Goal: Use online tool/utility: Utilize a website feature to perform a specific function

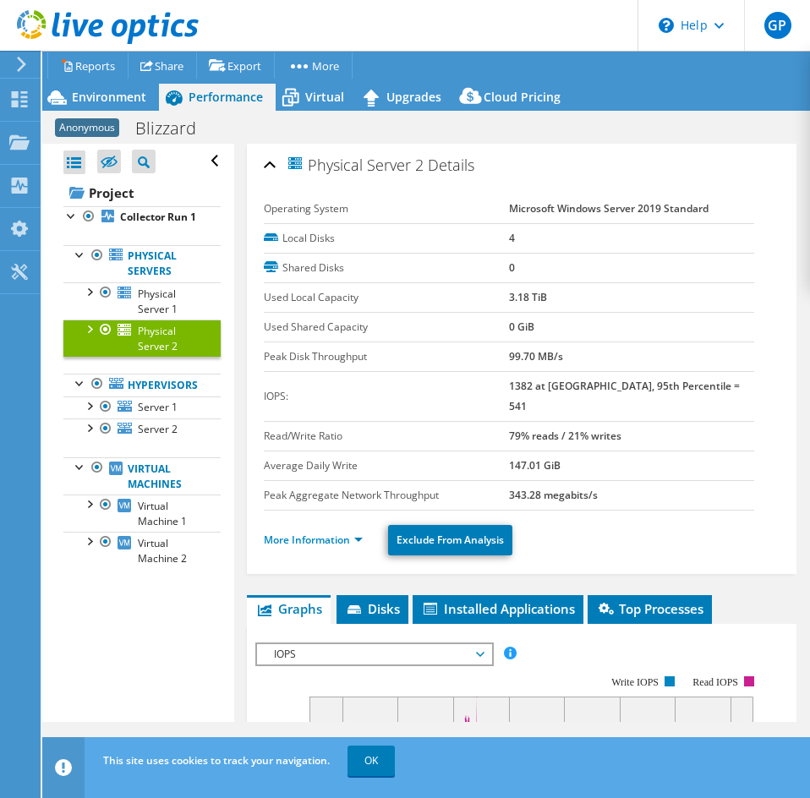
select select "USD"
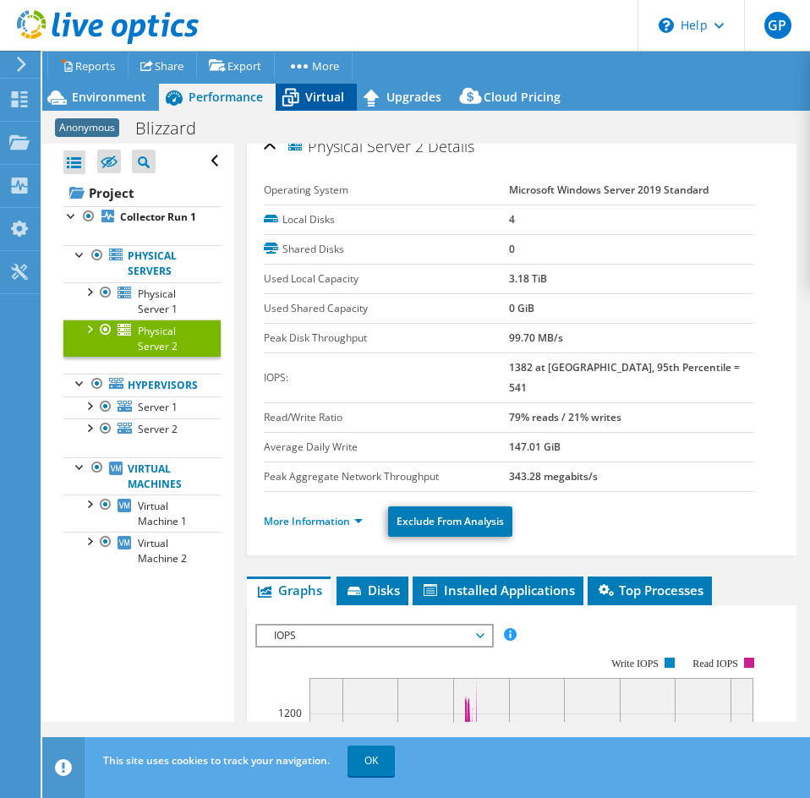
click at [330, 91] on span "Virtual" at bounding box center [324, 97] width 39 height 16
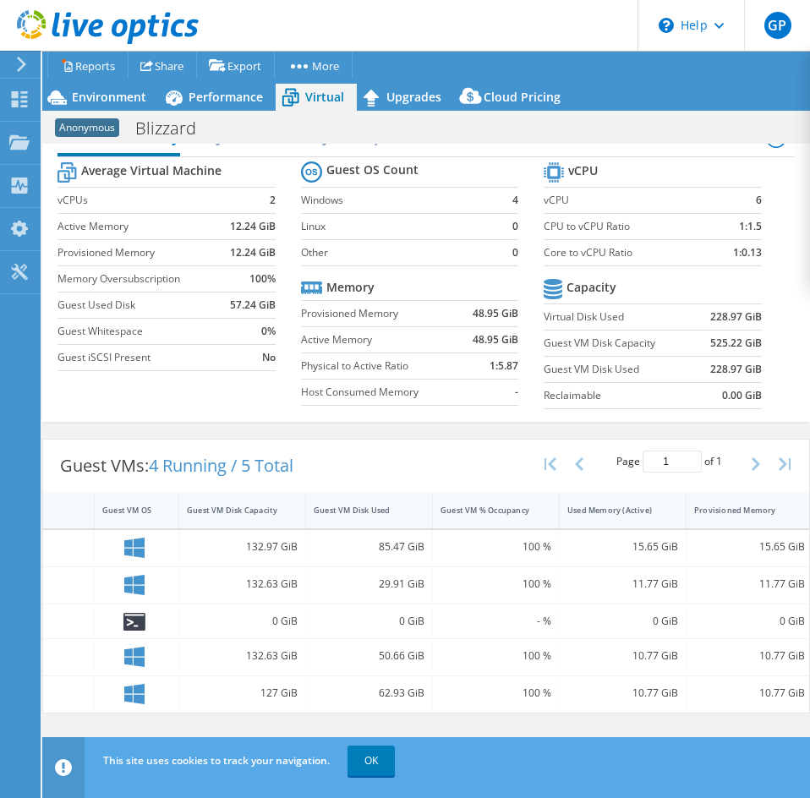
scroll to position [0, 204]
click at [252, 505] on div "Guest VM Disk Capacity" at bounding box center [230, 510] width 90 height 11
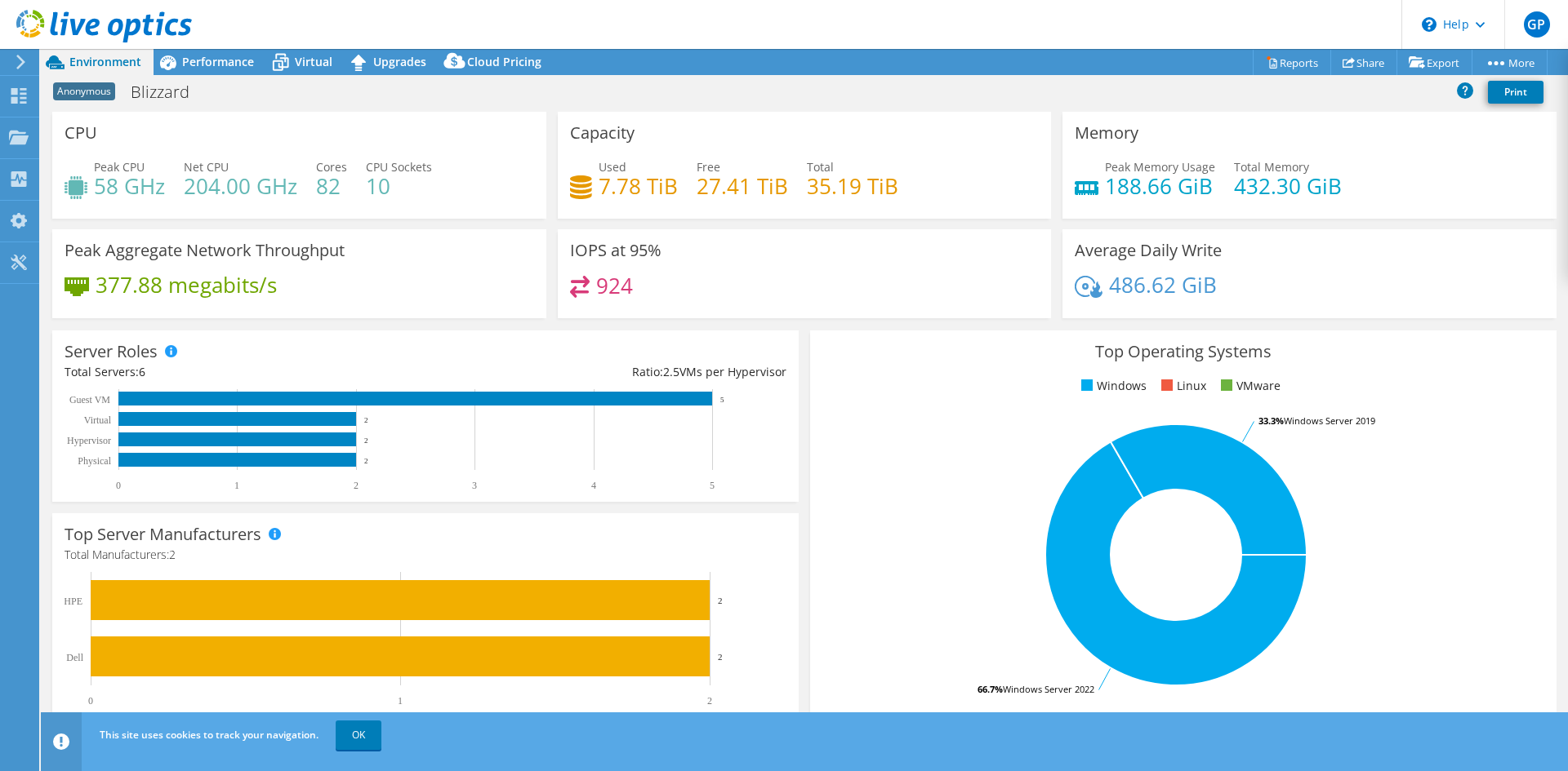
select select "USD"
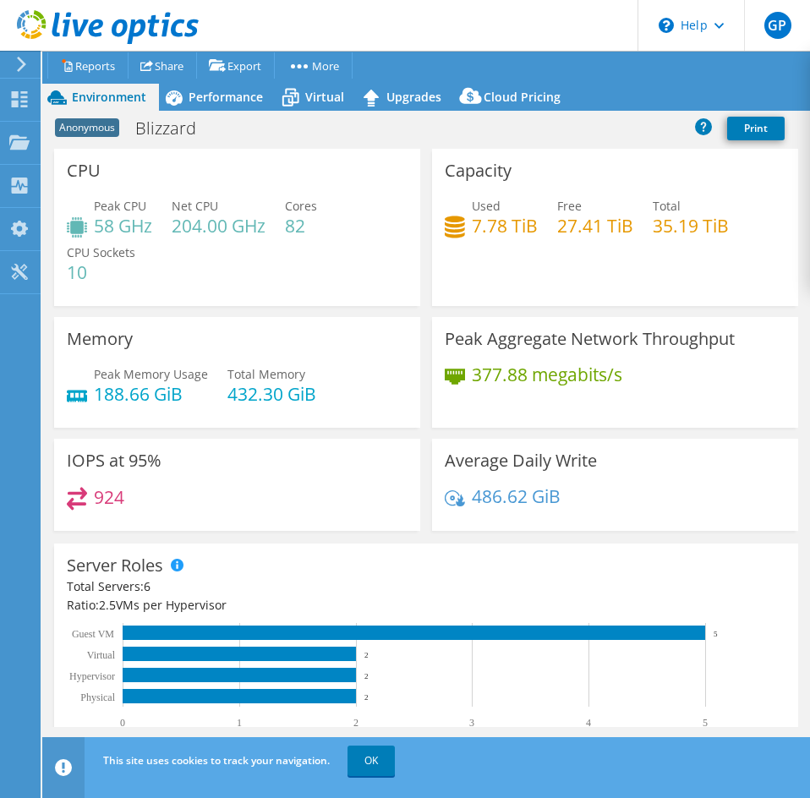
select select "USD"
